Goal: Check status: Check status

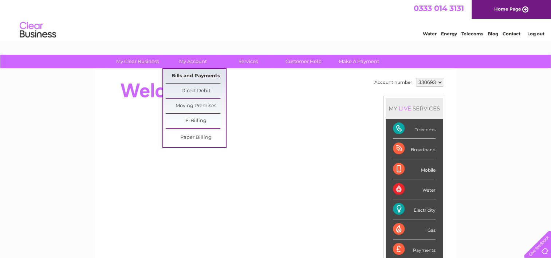
click at [188, 74] on link "Bills and Payments" at bounding box center [196, 76] width 60 height 15
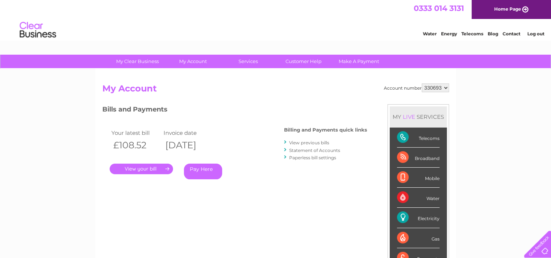
click at [145, 165] on link "." at bounding box center [141, 169] width 63 height 11
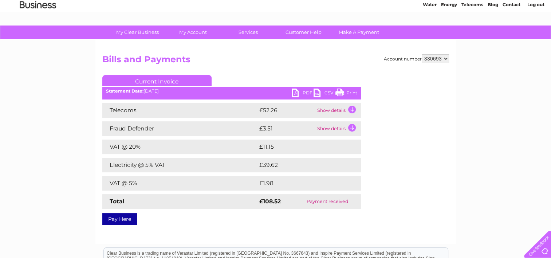
scroll to position [73, 0]
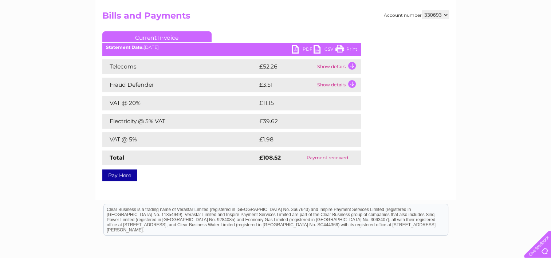
click at [304, 47] on link "PDF" at bounding box center [303, 50] width 22 height 11
